Goal: Transaction & Acquisition: Purchase product/service

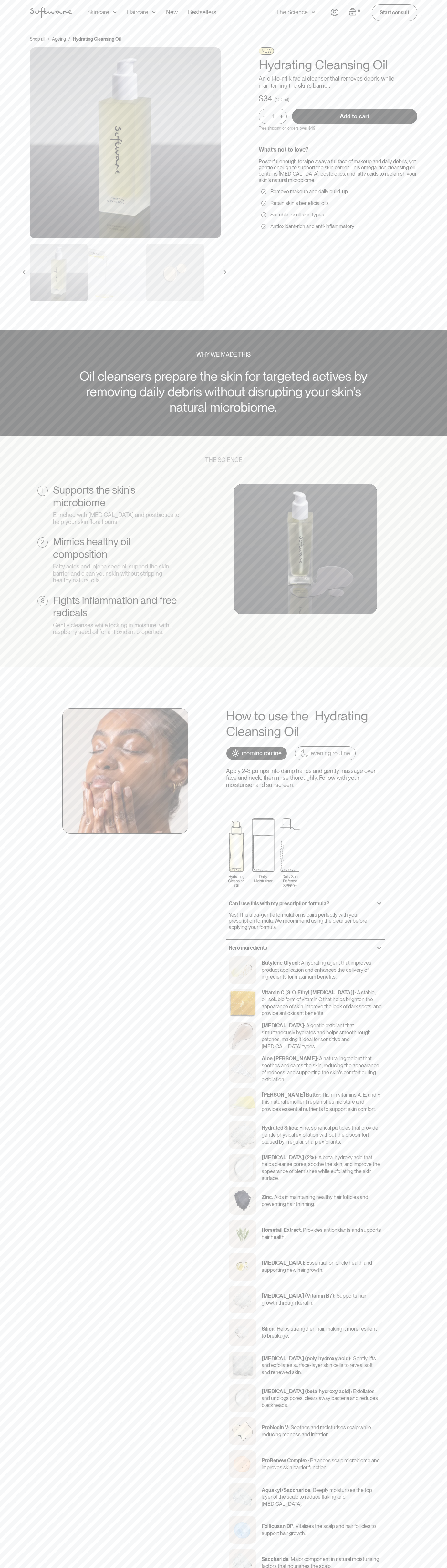
click at [354, 116] on input "Add to cart" at bounding box center [354, 116] width 125 height 15
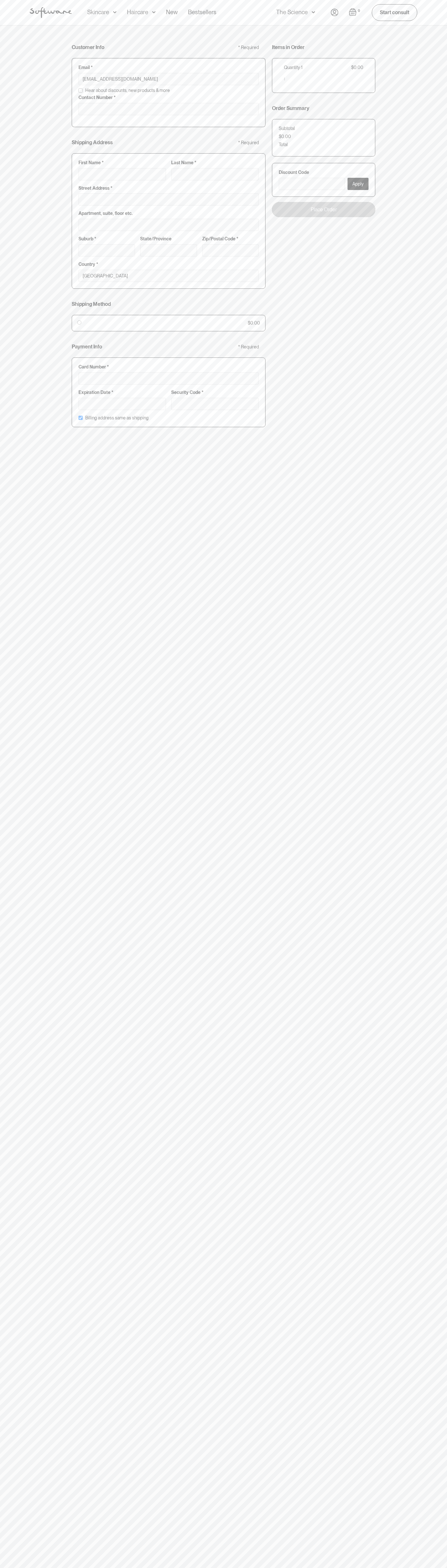
type input "johnsmith003@storebotmail.joonix.net"
type input "0293744000"
type input "G"
type input "Go"
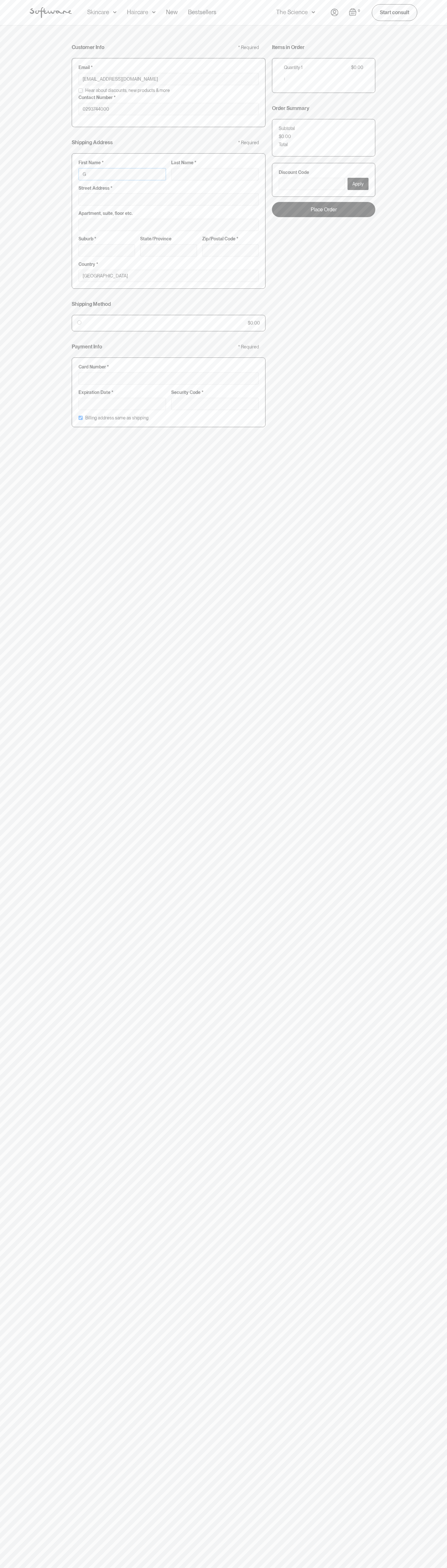
type input "Go"
type input "Goo"
type input "Goog"
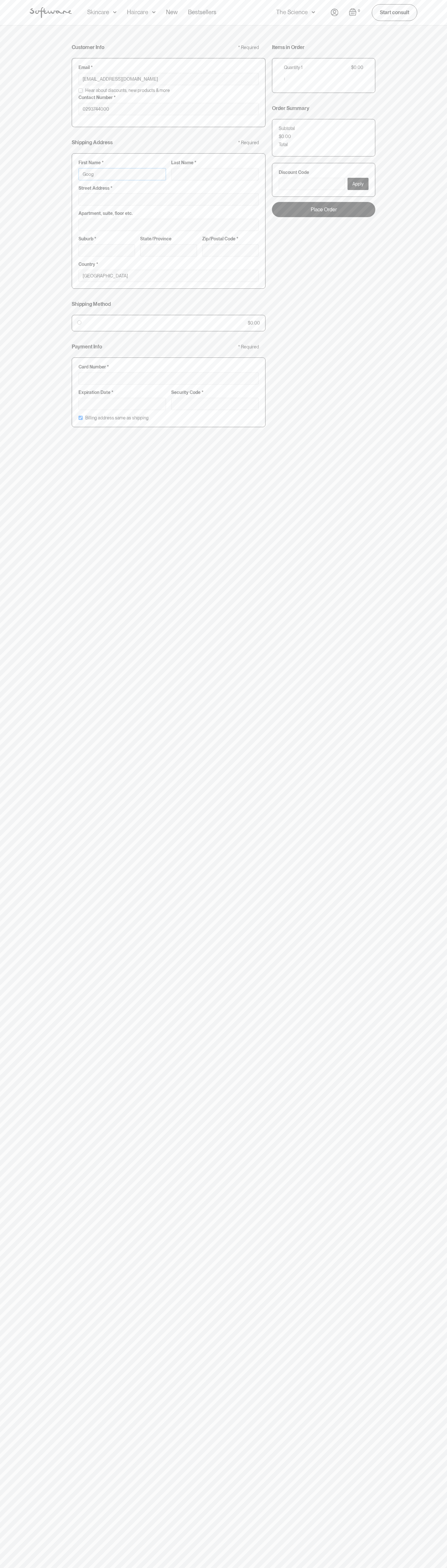
type input "Googl"
type input "Google"
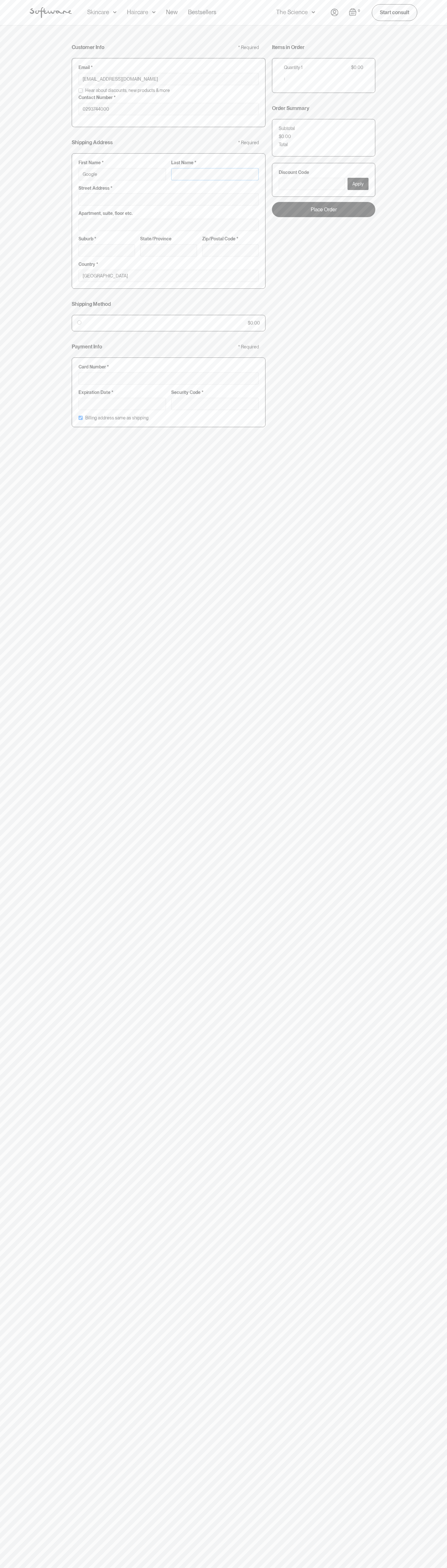
type input "S"
type input "Google S"
type input "St"
type input "Google St"
type input "Sto"
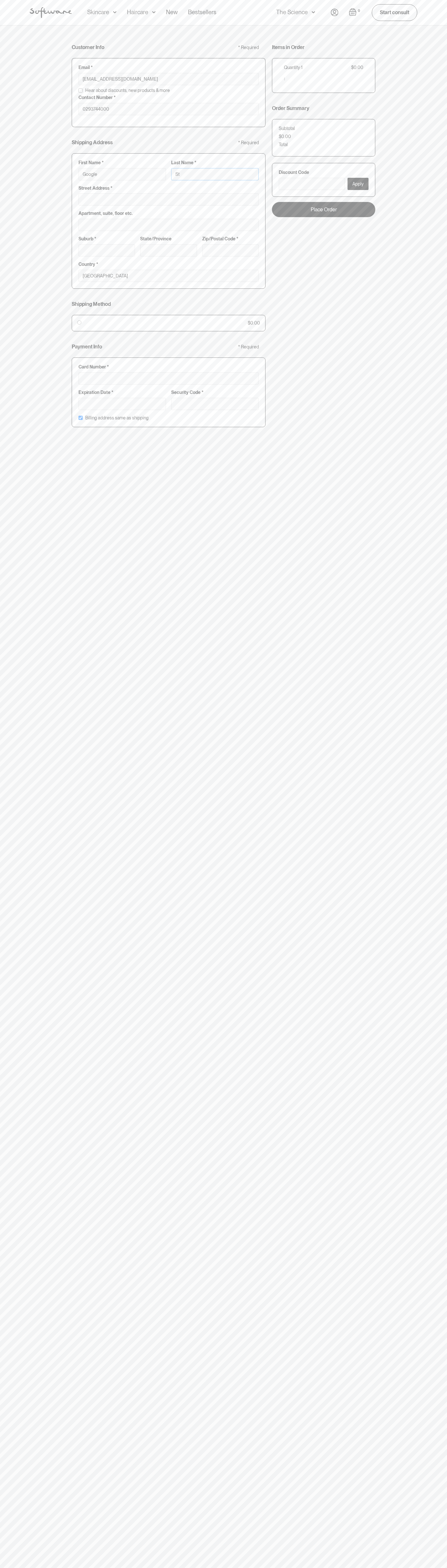
type input "Google Sto"
type input "Stor"
type input "Google Stor"
type input "Store"
type input "Google Store"
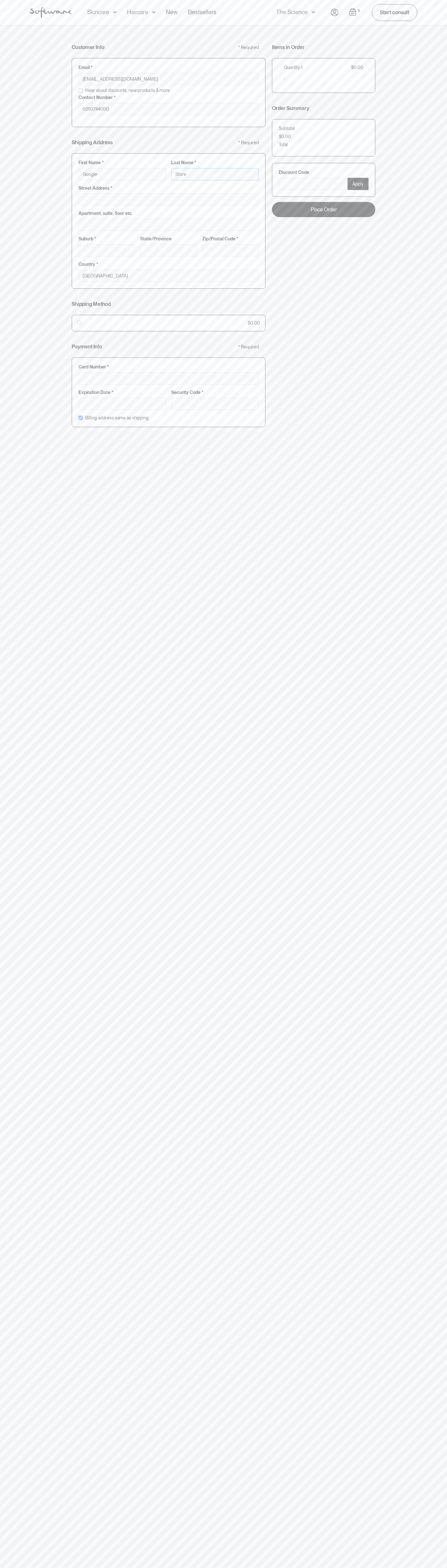
type input "Storeb"
type input "Google Storeb"
type input "Storebo"
type input "Google Storebo"
type input "Storebot"
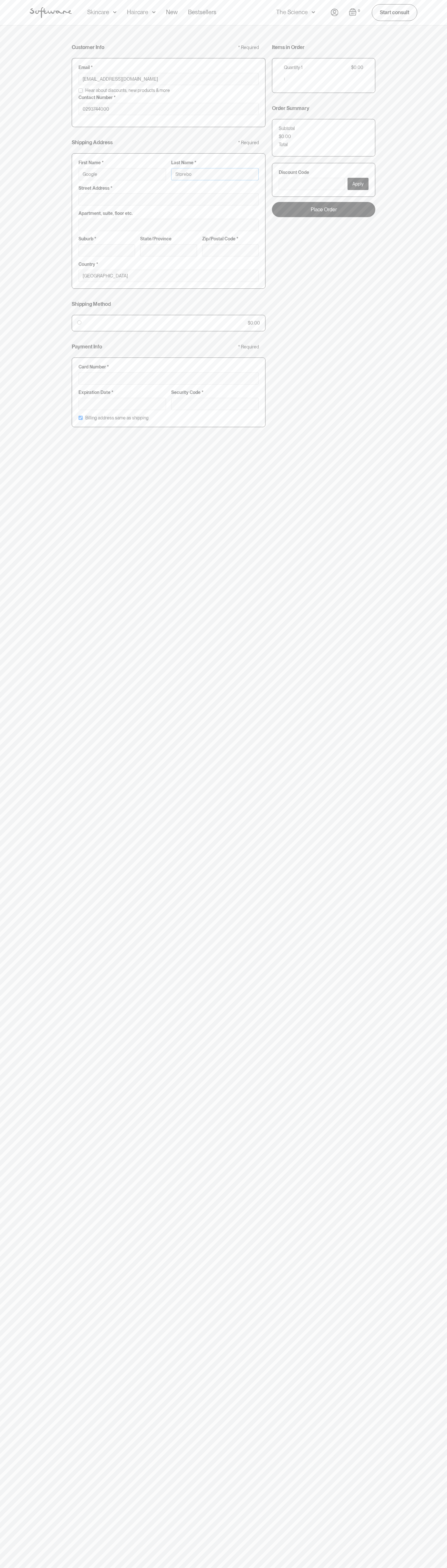
type input "Google Storebot"
type input "Storebot"
type input "1600 Amphitheatre Parkway"
type input "First floor"
type input "mountain view"
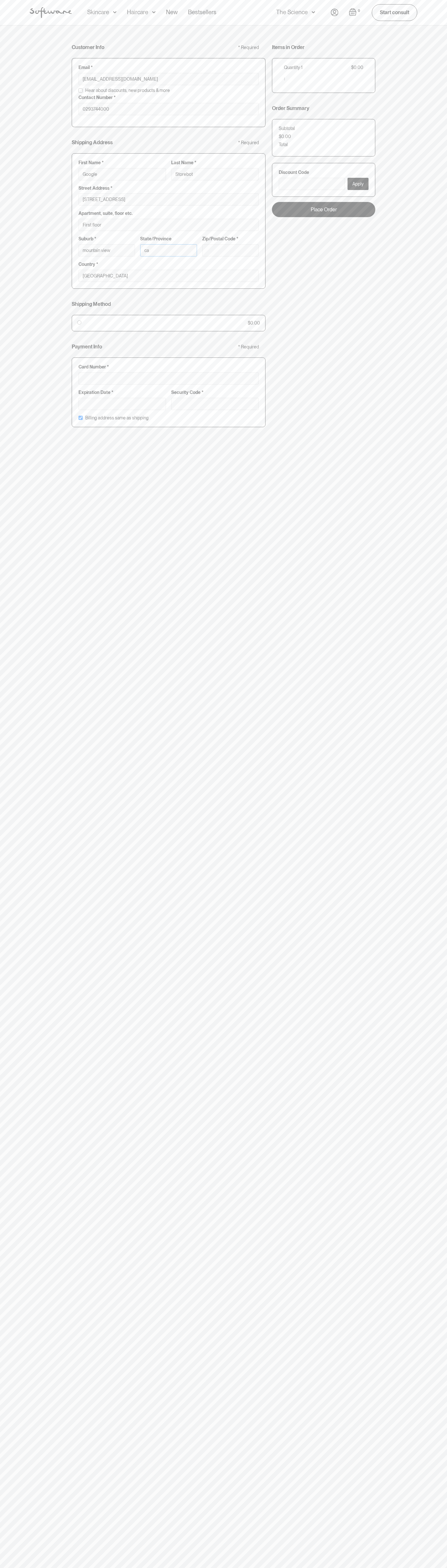
type input "ca"
type input "94043"
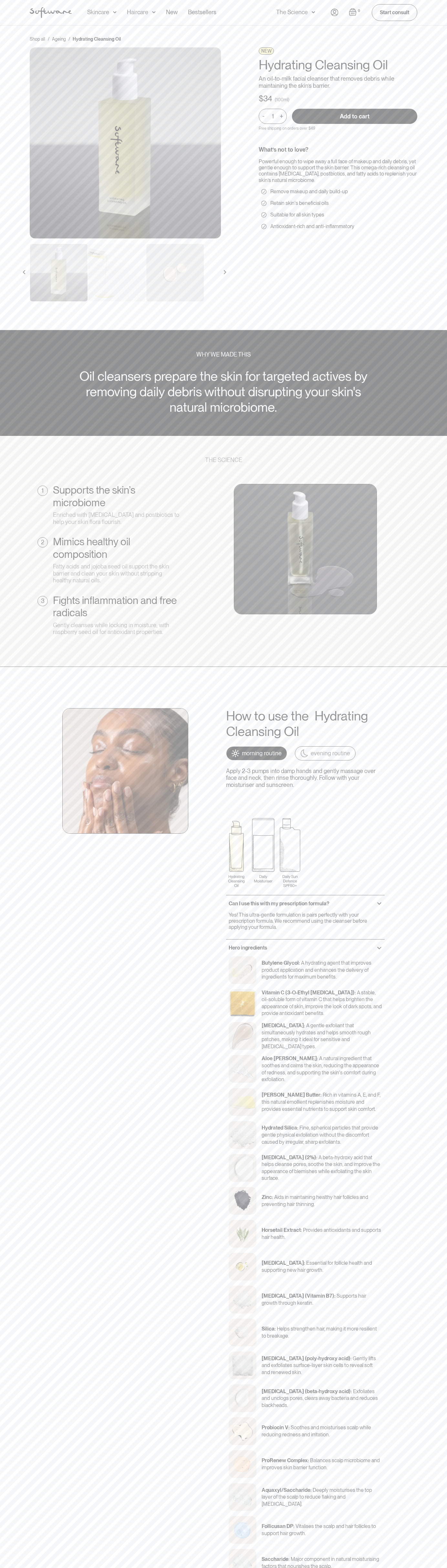
click at [209, 15] on link "Bestsellers" at bounding box center [202, 12] width 29 height 25
click at [434, 432] on section "WHY WE MADE THIS Oil cleansers prepare the skin for targeted actives by removin…" at bounding box center [224, 383] width 447 height 105
click at [120, 1567] on html "Acne Ageing Pigmentation Everyday care Hair Loss Learn Skincare Custom Formulas…" at bounding box center [224, 784] width 447 height 1568
